Goal: Task Accomplishment & Management: Manage account settings

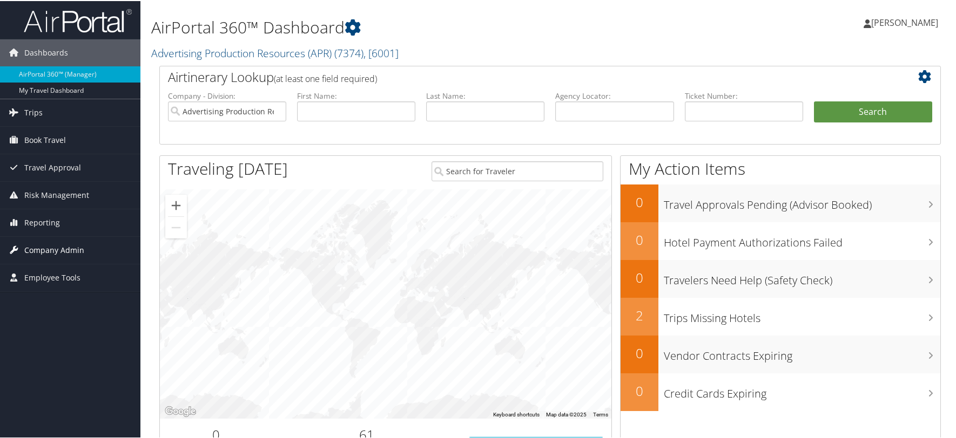
click at [65, 245] on span "Company Admin" at bounding box center [54, 249] width 60 height 27
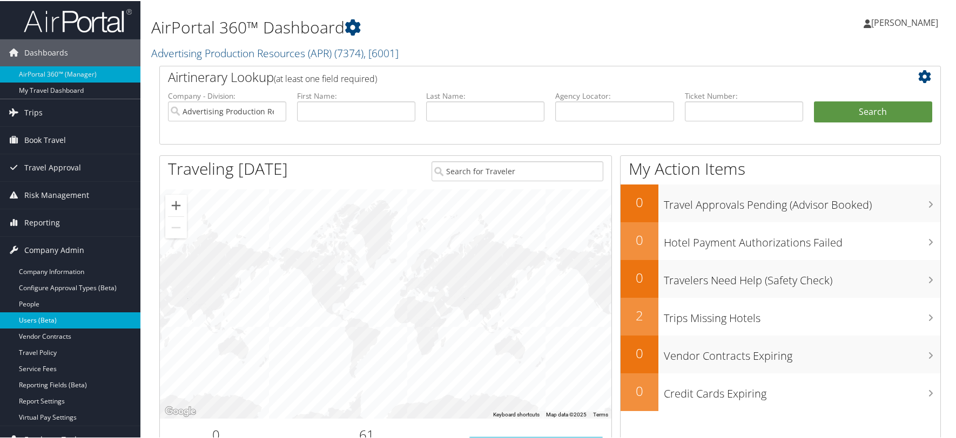
click at [38, 319] on link "Users (Beta)" at bounding box center [70, 320] width 140 height 16
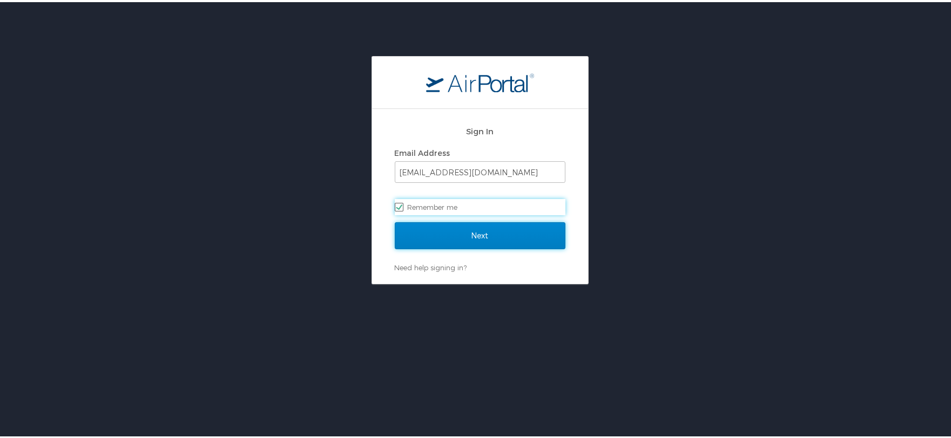
click at [486, 230] on input "Next" at bounding box center [480, 233] width 171 height 27
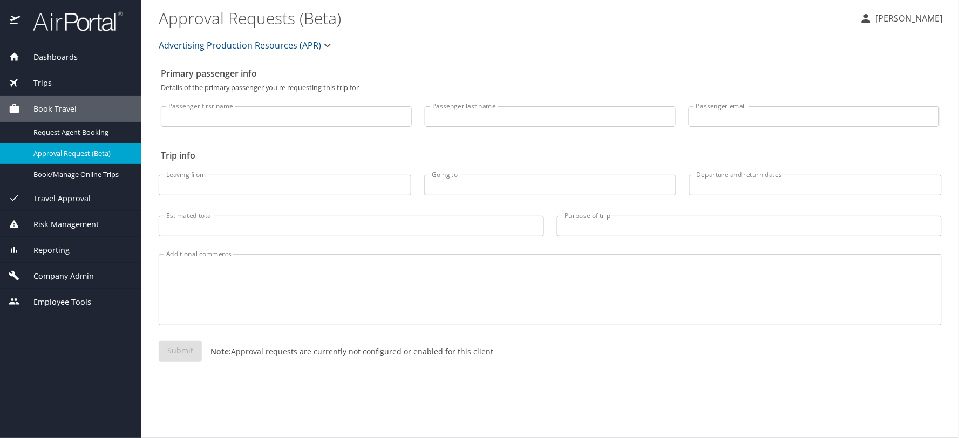
click at [244, 117] on input "Passenger first name" at bounding box center [286, 116] width 251 height 21
type input "[PERSON_NAME]"
click at [62, 271] on span "Company Admin" at bounding box center [57, 277] width 74 height 12
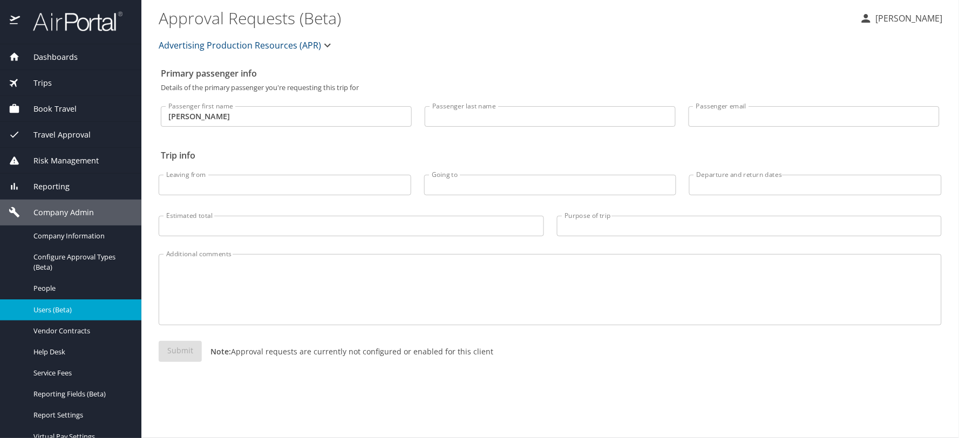
click at [50, 310] on span "Users (Beta)" at bounding box center [80, 310] width 95 height 10
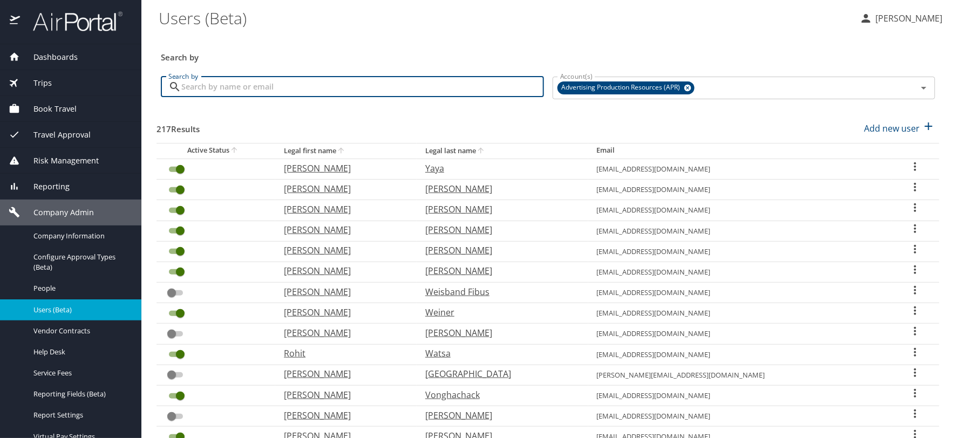
click at [249, 91] on input "Search by" at bounding box center [362, 87] width 363 height 21
type input "[PERSON_NAME]"
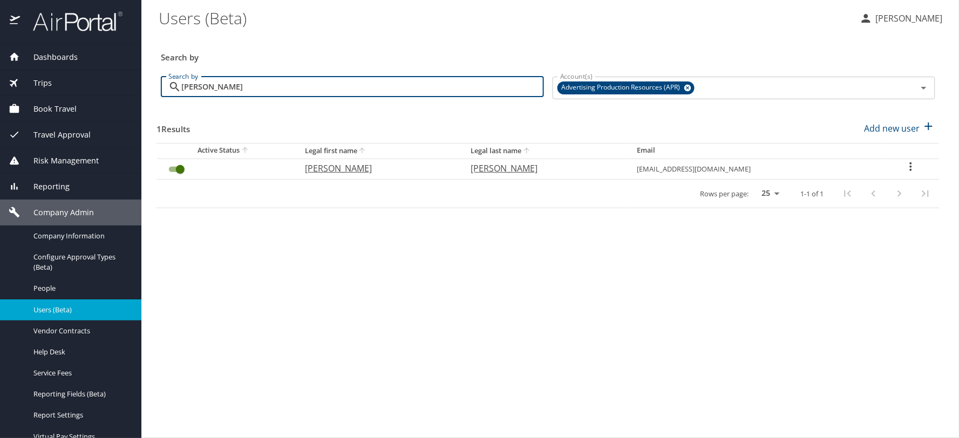
click at [173, 170] on input "User Search Table" at bounding box center [180, 169] width 39 height 13
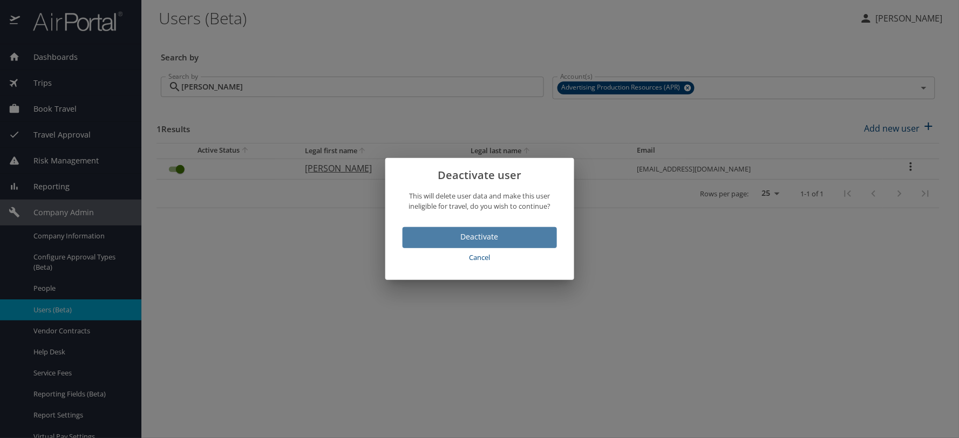
click at [492, 239] on span "Deactivate" at bounding box center [479, 237] width 137 height 13
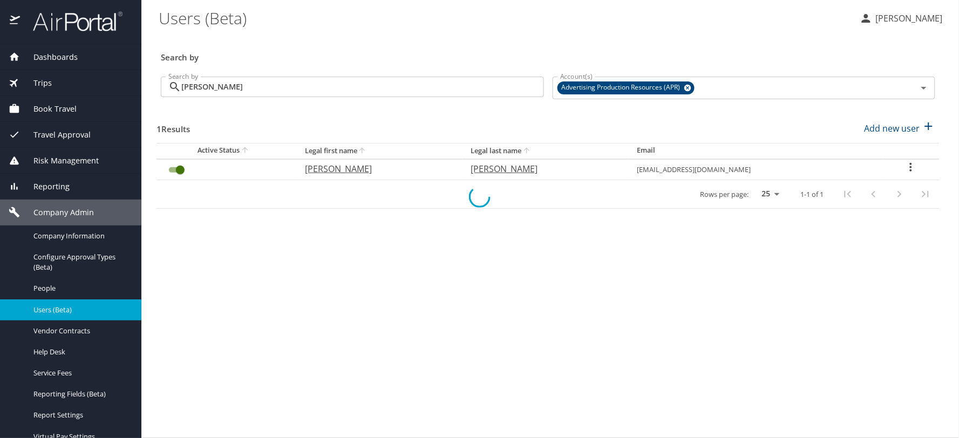
checkbox input "false"
